Goal: Information Seeking & Learning: Learn about a topic

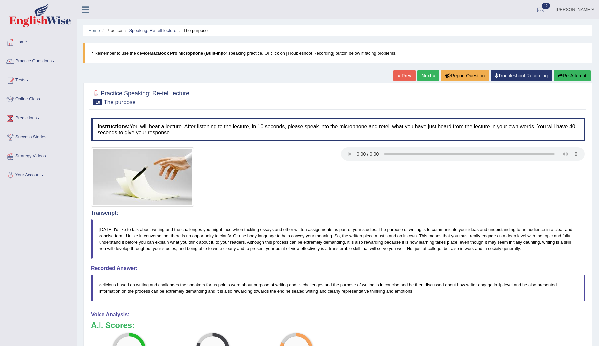
click at [421, 74] on link "Next »" at bounding box center [429, 75] width 22 height 11
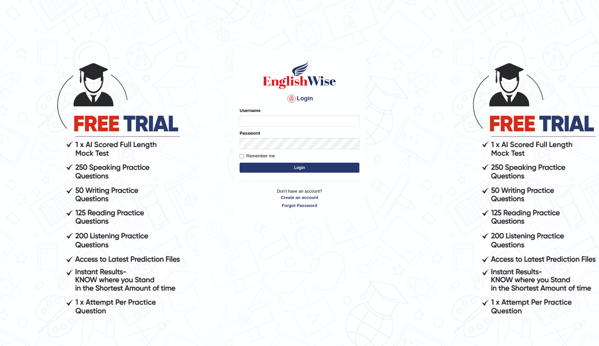
type input "ChimiZam"
click at [297, 168] on button "Login" at bounding box center [300, 168] width 120 height 10
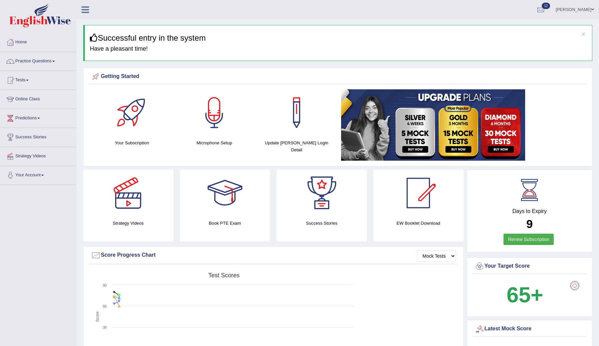
scroll to position [5, 0]
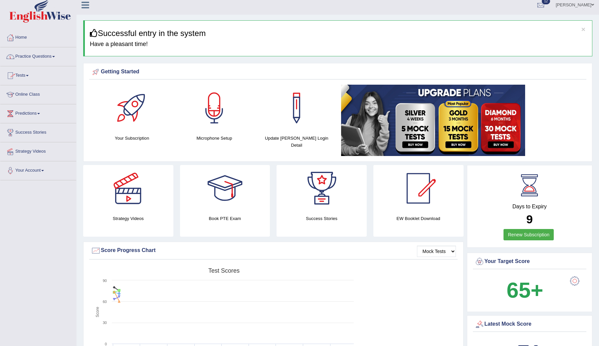
click at [46, 55] on link "Practice Questions" at bounding box center [38, 55] width 76 height 17
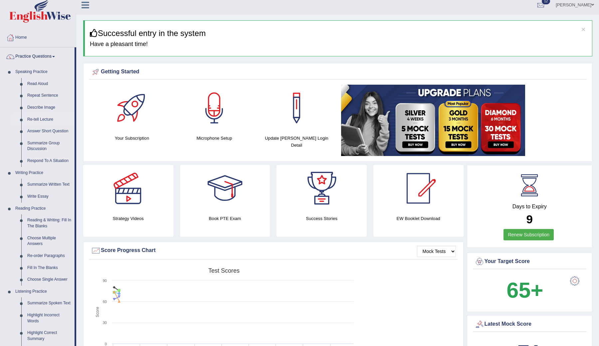
click at [42, 118] on link "Re-tell Lecture" at bounding box center [49, 120] width 50 height 12
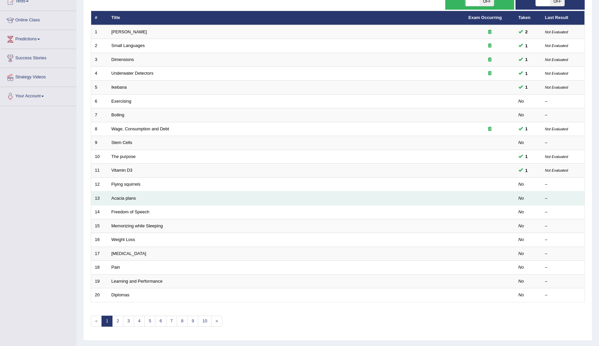
scroll to position [95, 0]
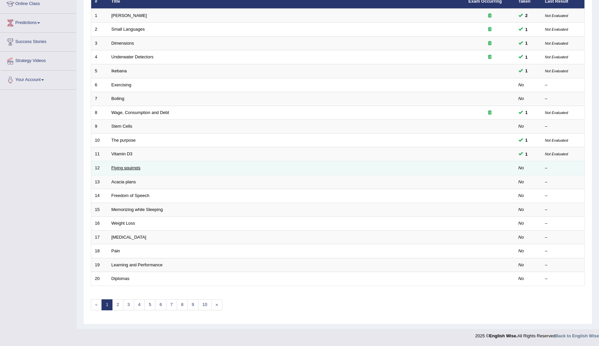
click at [124, 169] on link "Flying squirrels" at bounding box center [126, 167] width 29 height 5
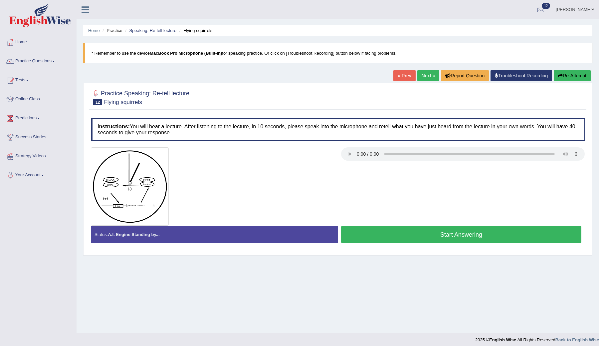
click at [364, 235] on button "Start Answering" at bounding box center [461, 234] width 240 height 17
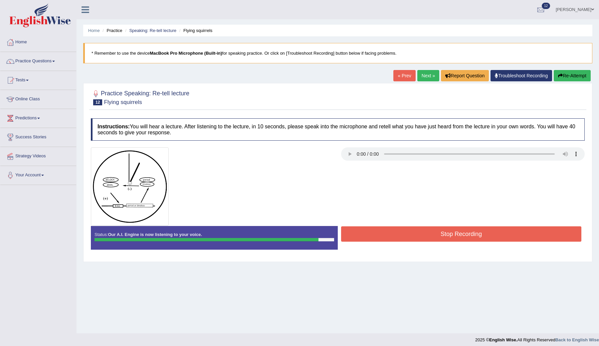
click at [361, 236] on button "Stop Recording" at bounding box center [461, 233] width 240 height 15
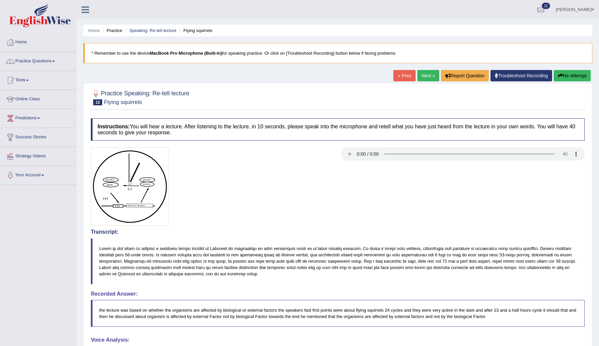
click at [424, 78] on link "Next »" at bounding box center [429, 75] width 22 height 11
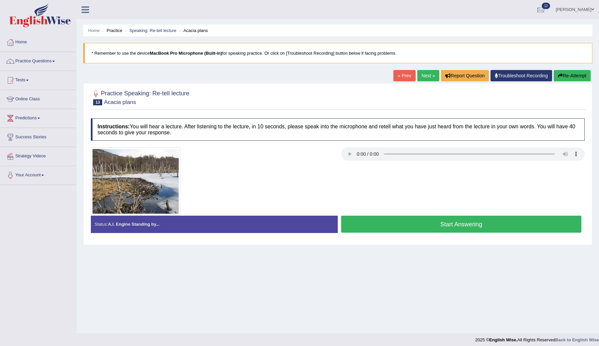
click at [398, 225] on button "Start Answering" at bounding box center [461, 223] width 240 height 17
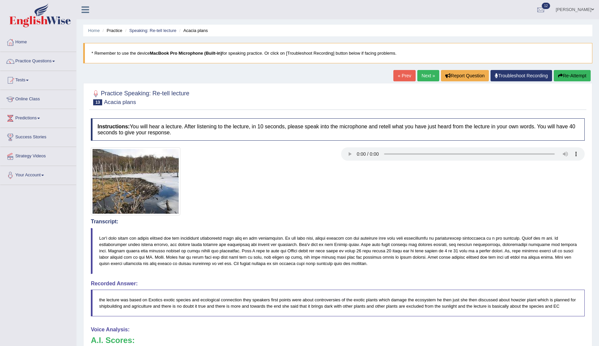
click at [419, 77] on link "Next »" at bounding box center [429, 75] width 22 height 11
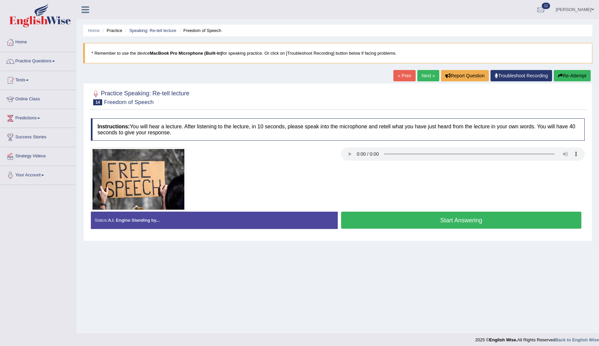
click at [411, 218] on button "Start Answering" at bounding box center [461, 219] width 240 height 17
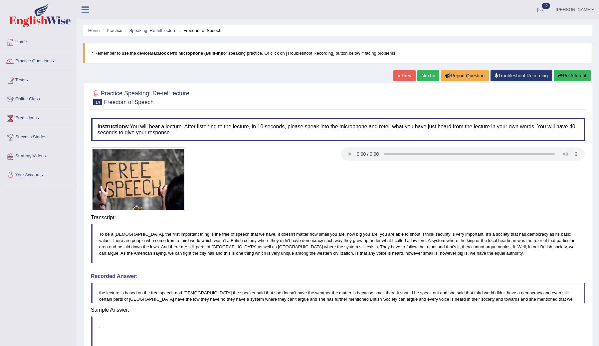
click at [411, 218] on body "Toggle navigation Home Practice Questions Speaking Practice Read Aloud Repeat S…" at bounding box center [299, 173] width 599 height 346
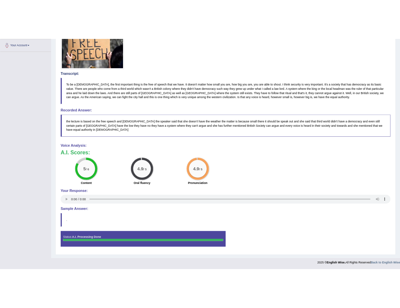
scroll to position [157, 0]
